Goal: Transaction & Acquisition: Book appointment/travel/reservation

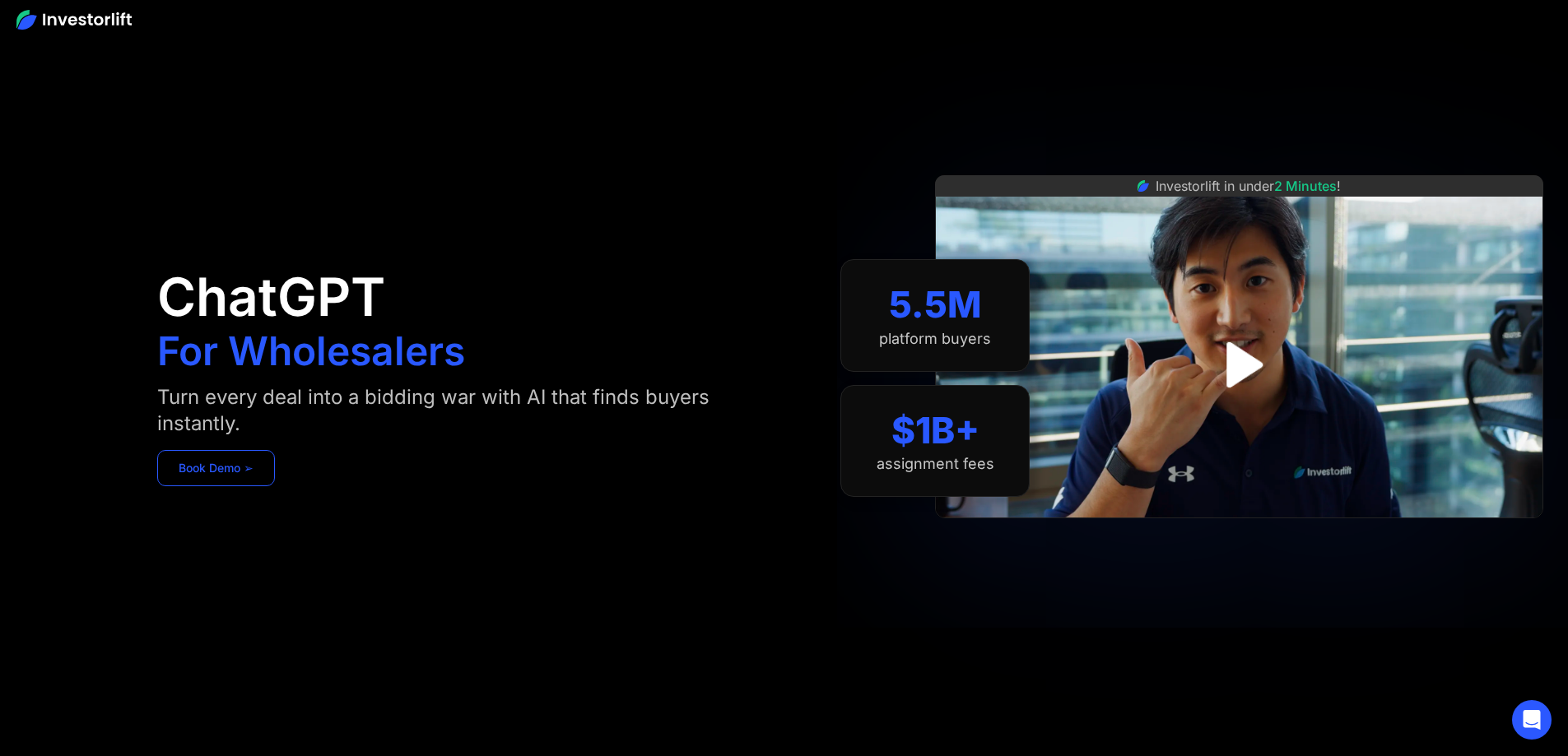
click at [275, 477] on link "Book Demo ➢" at bounding box center [216, 468] width 118 height 36
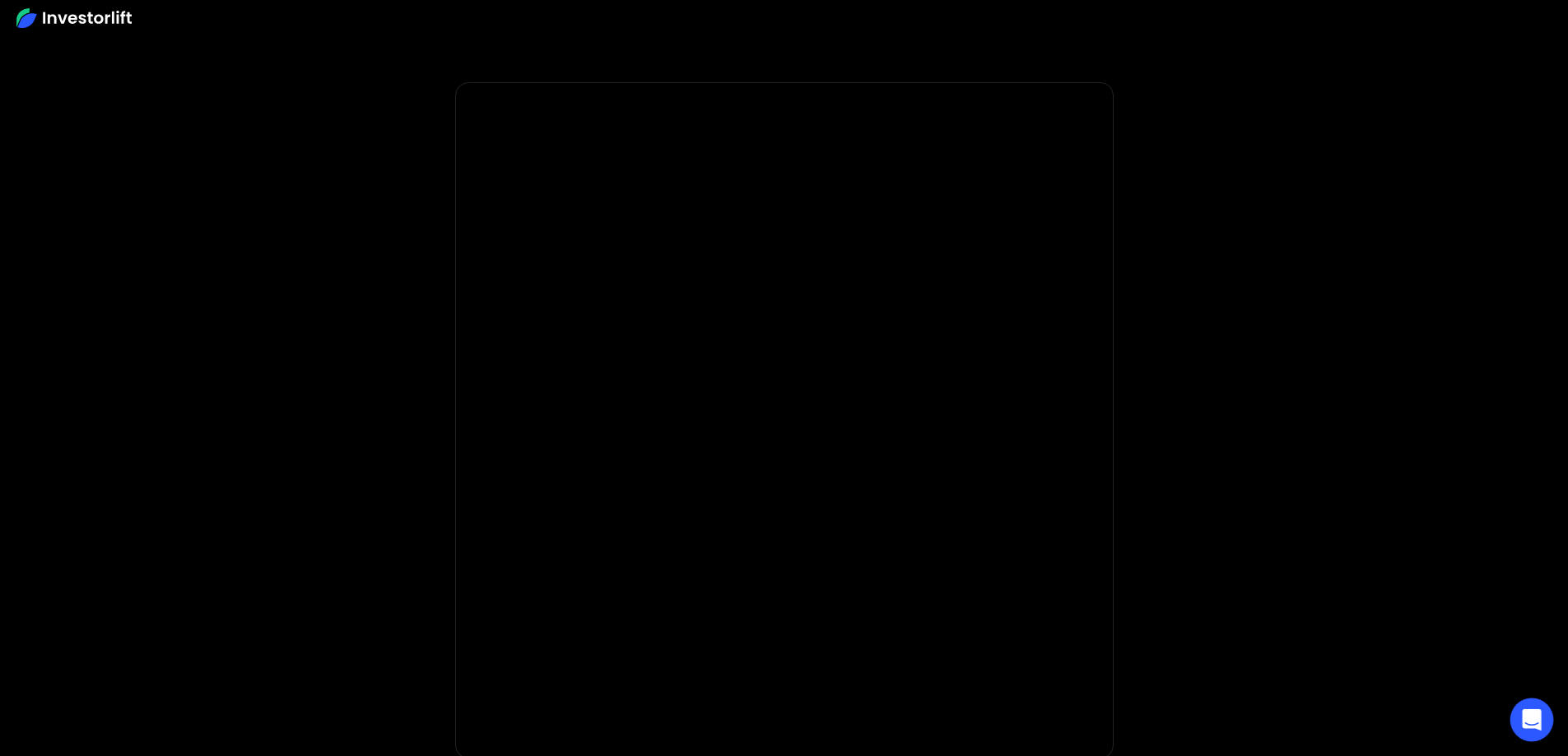
click at [1525, 722] on icon "Open Intercom Messenger" at bounding box center [1531, 720] width 19 height 21
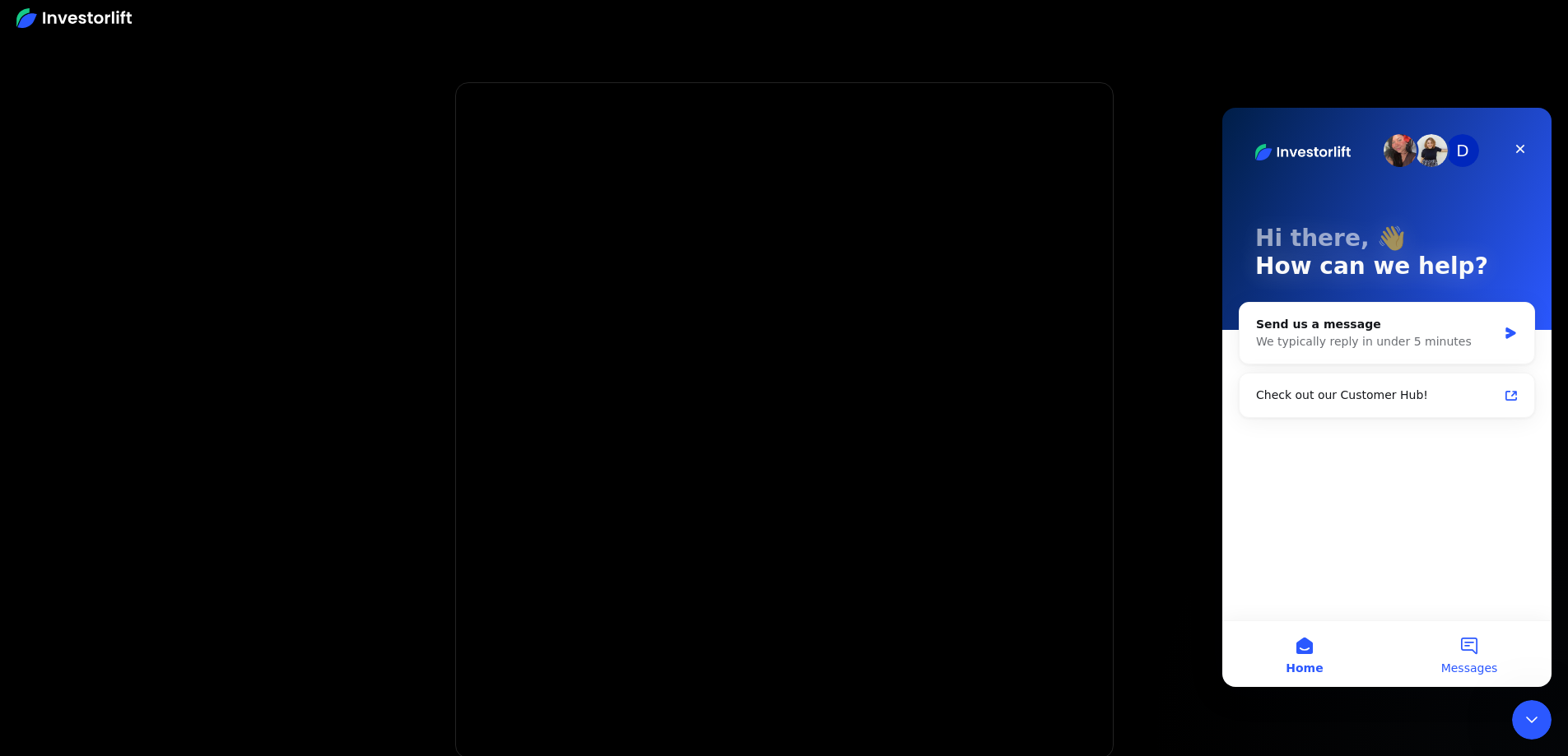
click at [1471, 645] on button "Messages" at bounding box center [1468, 653] width 165 height 66
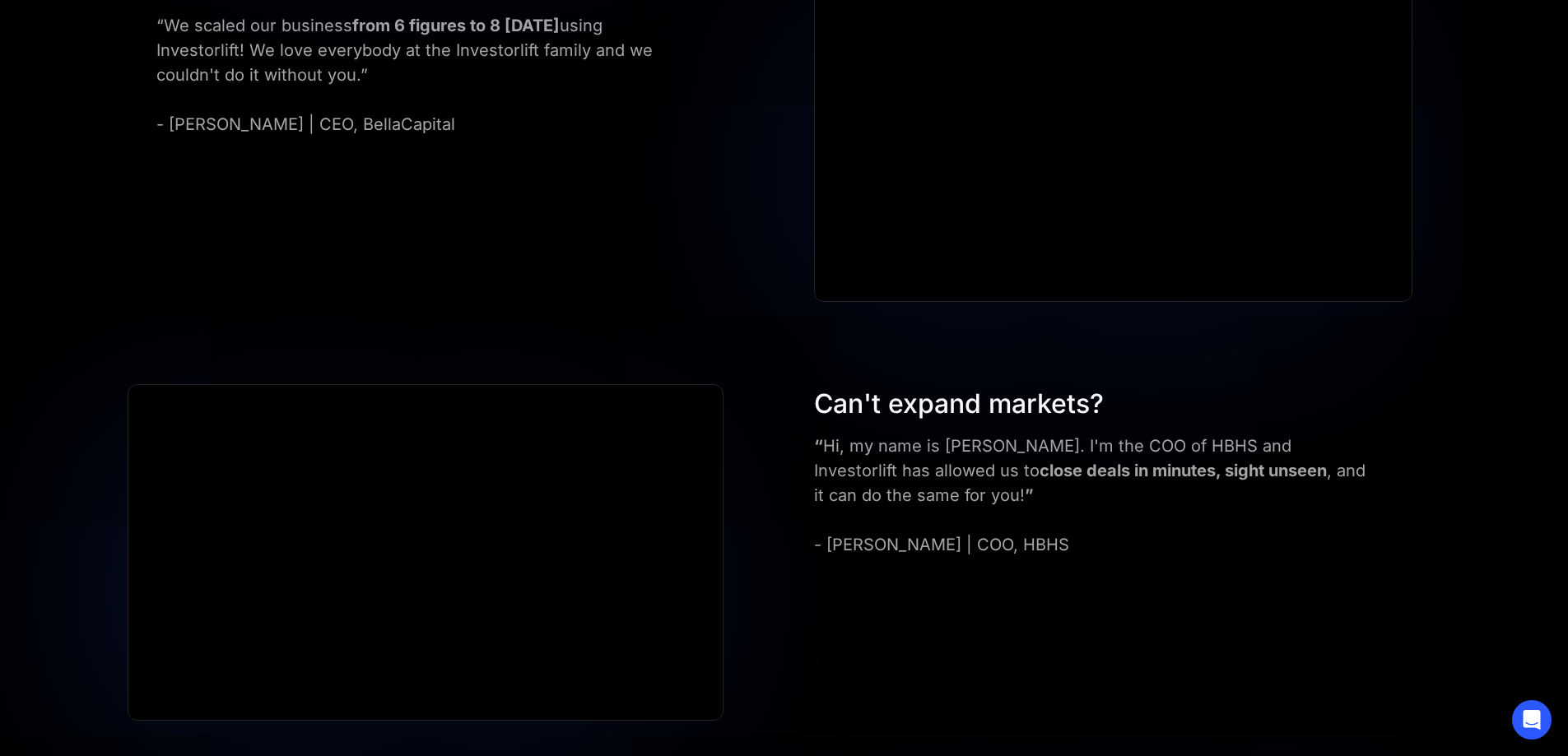
scroll to position [1799, 0]
